Goal: Task Accomplishment & Management: Manage account settings

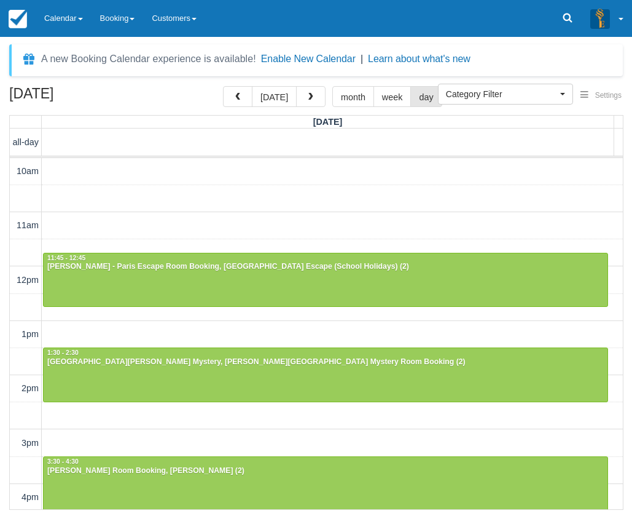
select select
click at [73, 13] on link "Calendar" at bounding box center [64, 18] width 56 height 37
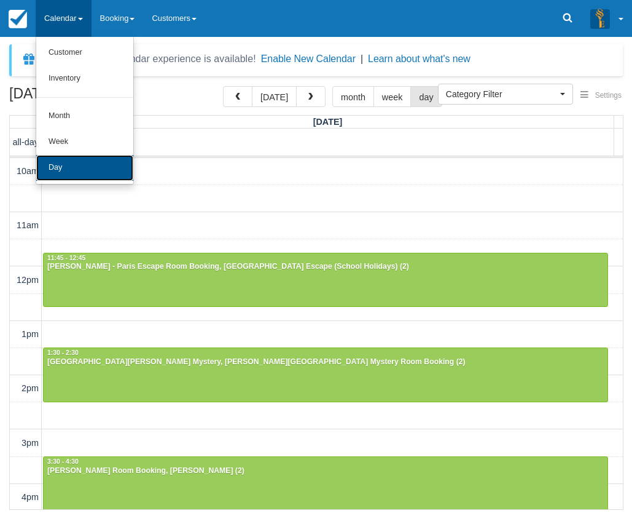
click at [74, 161] on link "Day" at bounding box center [84, 168] width 97 height 26
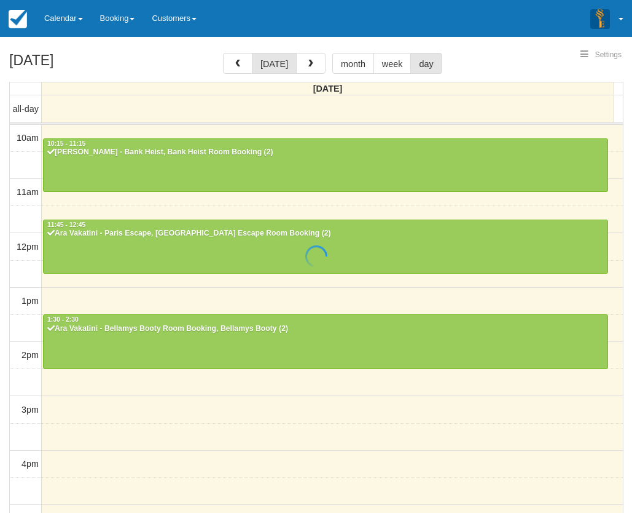
select select
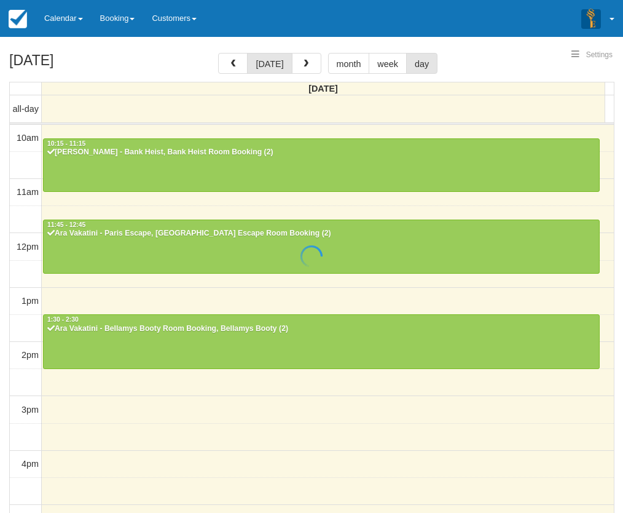
scroll to position [288, 0]
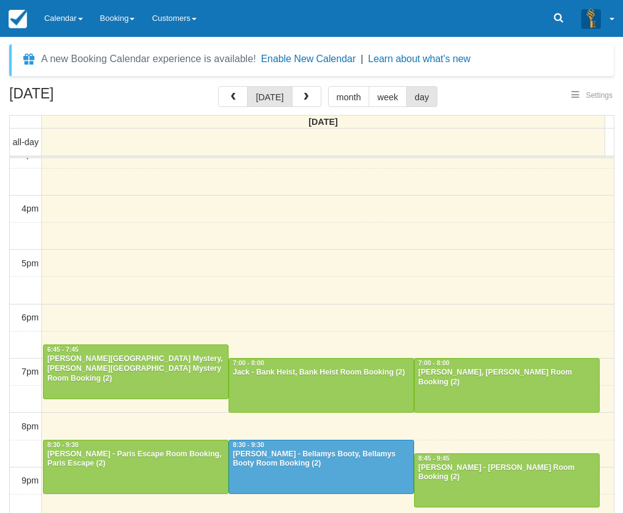
select select
click at [350, 369] on div "Jack - Bank Heist, Bank Heist Room Booking (2)" at bounding box center [321, 373] width 178 height 10
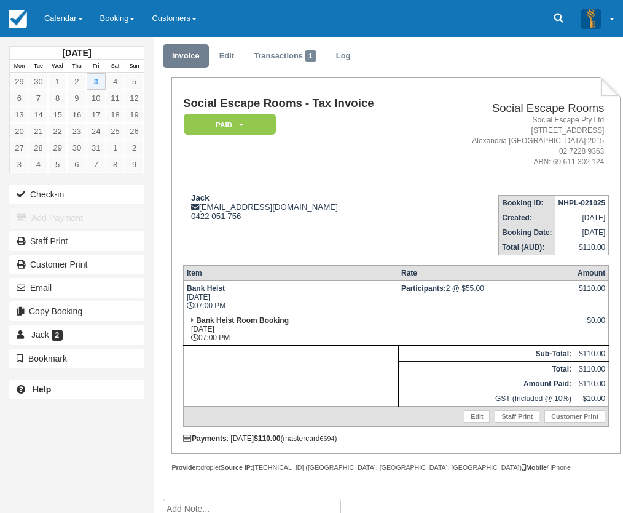
scroll to position [54, 0]
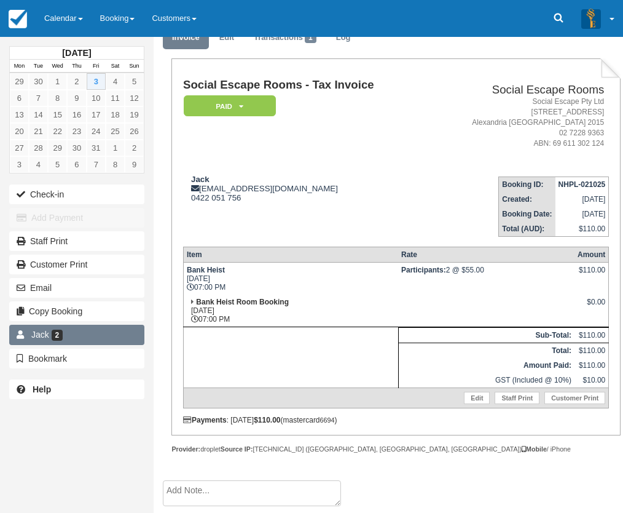
click at [132, 339] on link "Jack 2" at bounding box center [76, 335] width 135 height 20
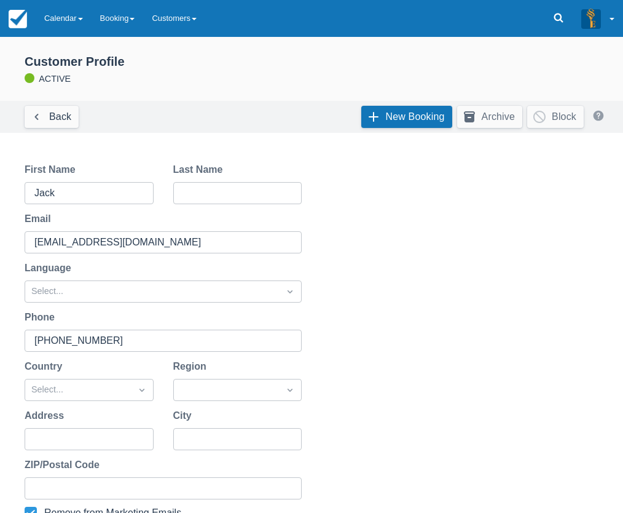
scroll to position [274, 0]
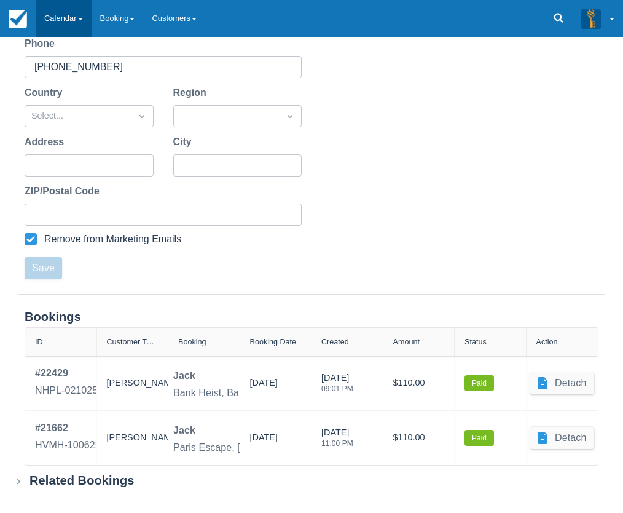
click at [69, 23] on link "Calendar" at bounding box center [64, 18] width 56 height 37
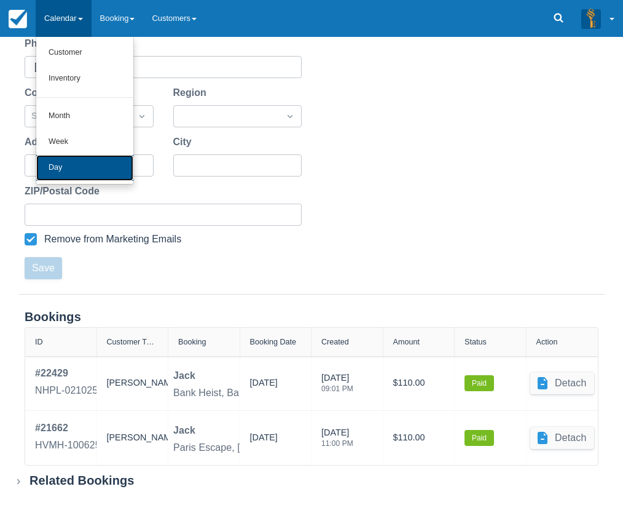
click at [76, 163] on link "Day" at bounding box center [84, 168] width 97 height 26
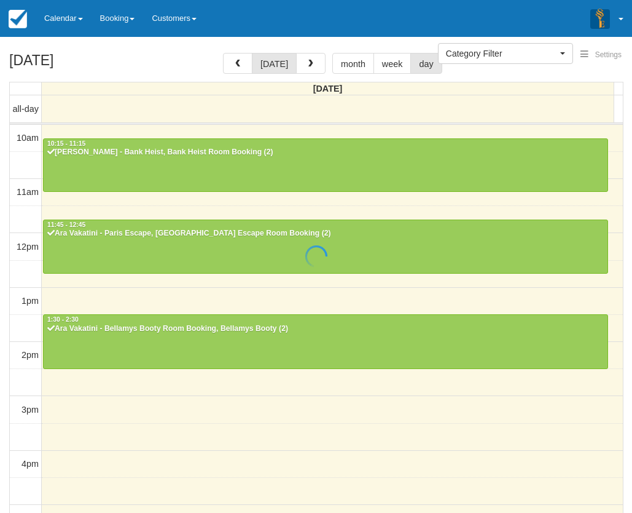
select select
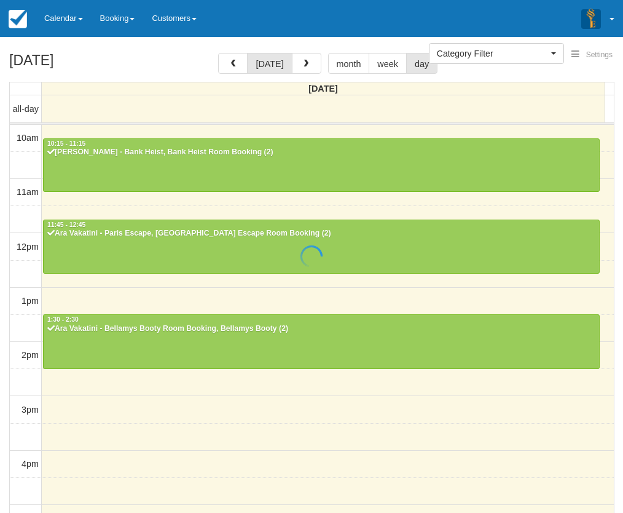
scroll to position [288, 0]
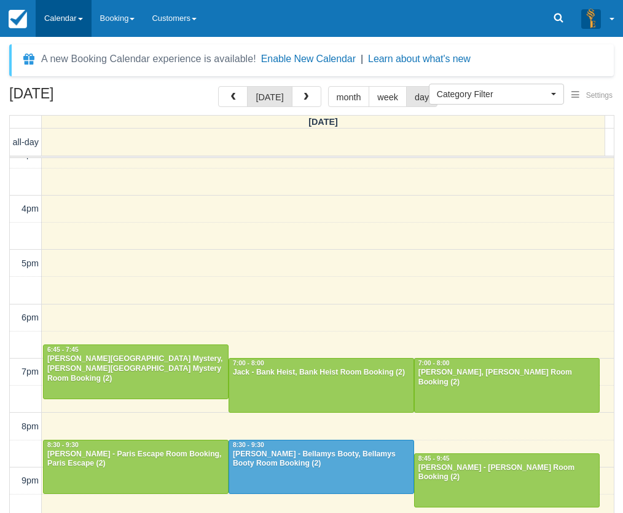
click at [48, 25] on link "Calendar" at bounding box center [64, 18] width 56 height 37
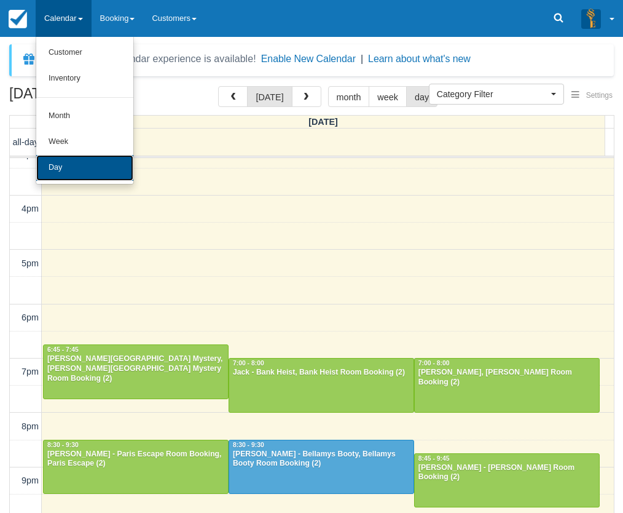
click at [63, 165] on link "Day" at bounding box center [84, 168] width 97 height 26
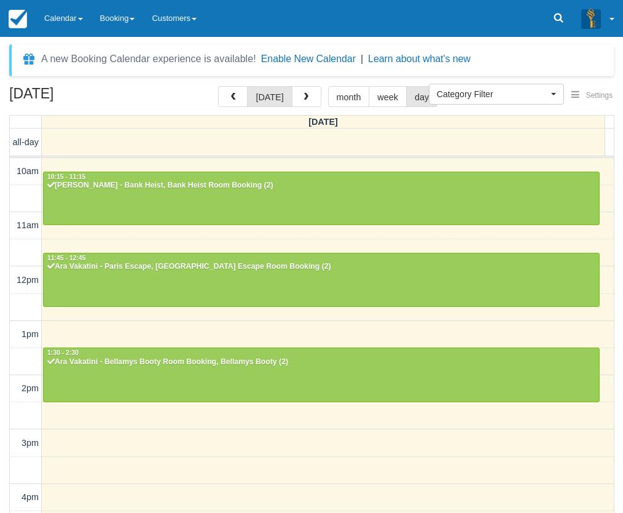
select select
